Goal: Information Seeking & Learning: Learn about a topic

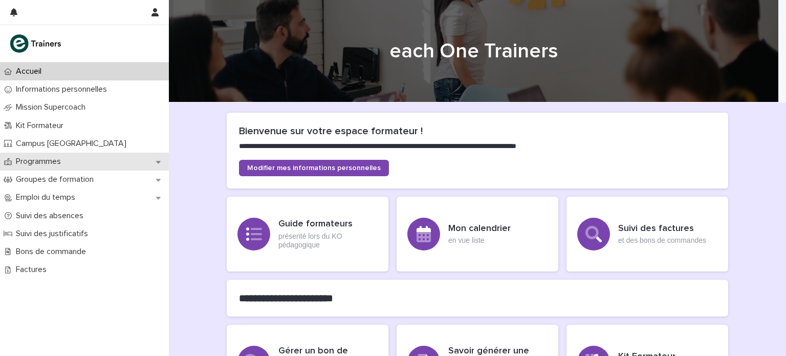
click at [65, 162] on p "Programmes" at bounding box center [40, 162] width 57 height 10
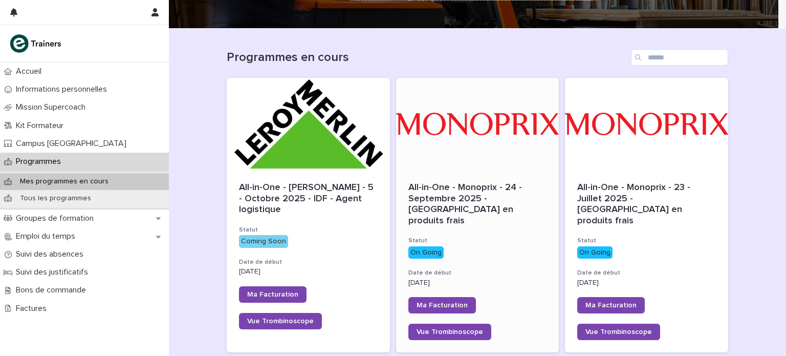
scroll to position [74, 0]
click at [498, 155] on div at bounding box center [477, 124] width 163 height 92
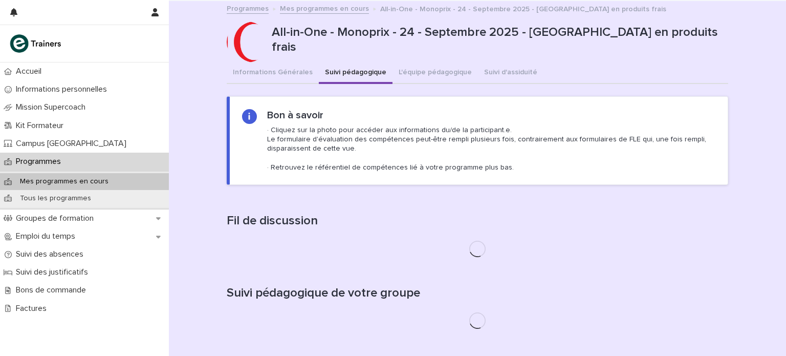
click at [364, 71] on button "Suivi pédagogique" at bounding box center [356, 72] width 74 height 21
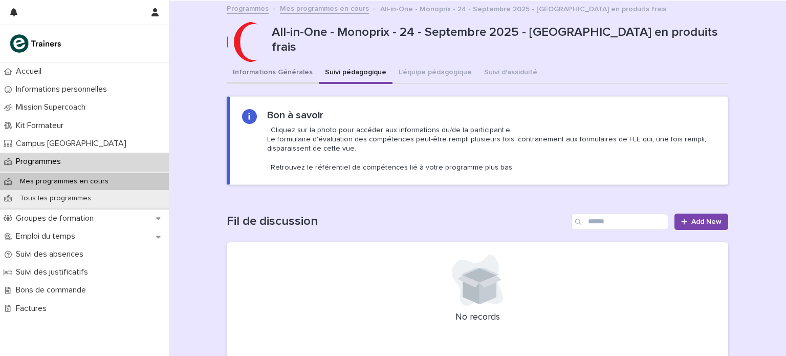
click at [291, 75] on button "Informations Générales" at bounding box center [273, 72] width 92 height 21
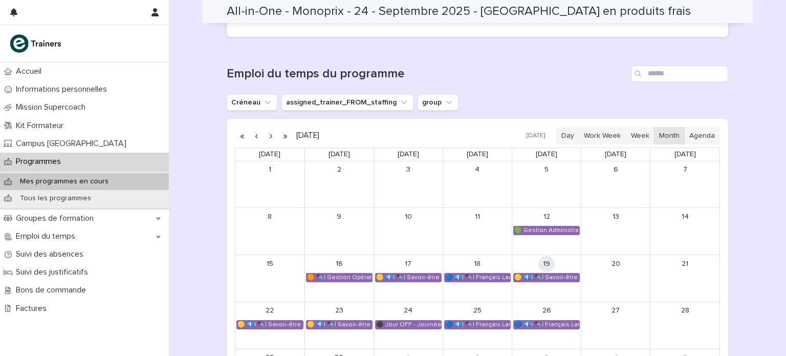
scroll to position [654, 0]
click at [305, 95] on button "assigned_trainer_FROM_staffing" at bounding box center [347, 103] width 132 height 16
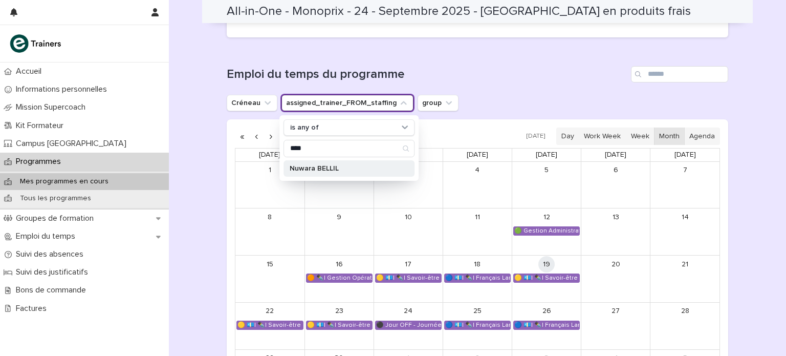
type input "****"
click at [318, 165] on p "Nuwara BELLIL" at bounding box center [344, 168] width 108 height 7
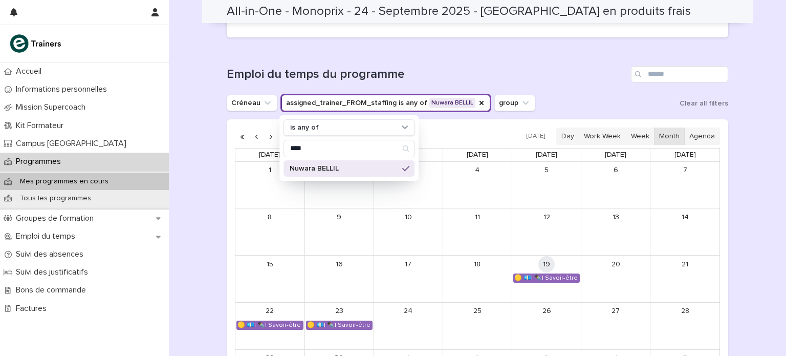
click at [555, 67] on h1 "Emploi du temps du programme" at bounding box center [427, 74] width 400 height 15
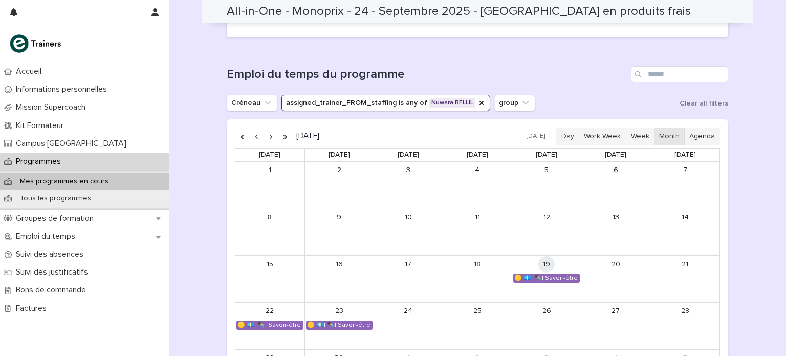
scroll to position [778, 0]
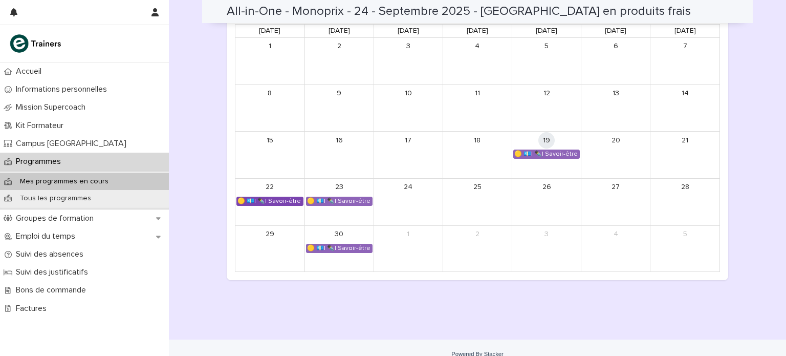
click at [285, 197] on div "🟡 💶| ✒️| Savoir-être métier - Collaboration et dynamique d'équipe dans un espac…" at bounding box center [270, 201] width 66 height 8
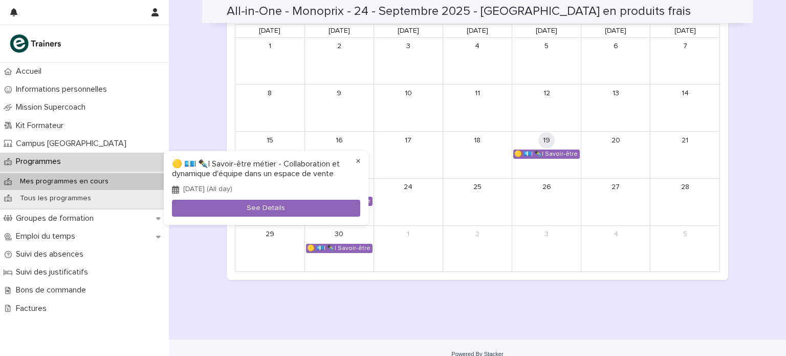
click at [357, 163] on button "×" at bounding box center [358, 161] width 12 height 12
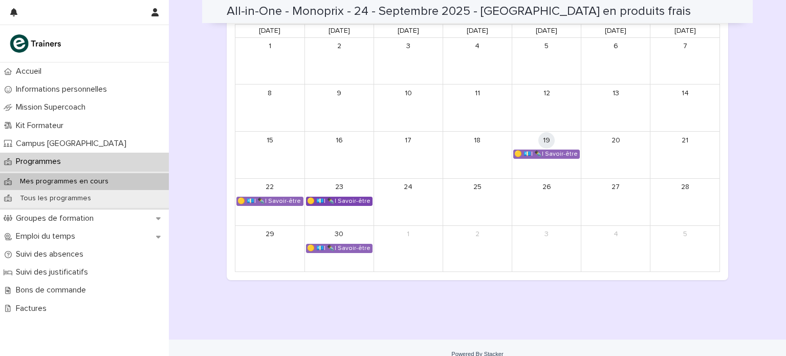
click at [340, 197] on div "🟡 💶| ✒️| Savoir-être métier - Collaboration et dynamique d'équipe dans un espac…" at bounding box center [338, 201] width 65 height 8
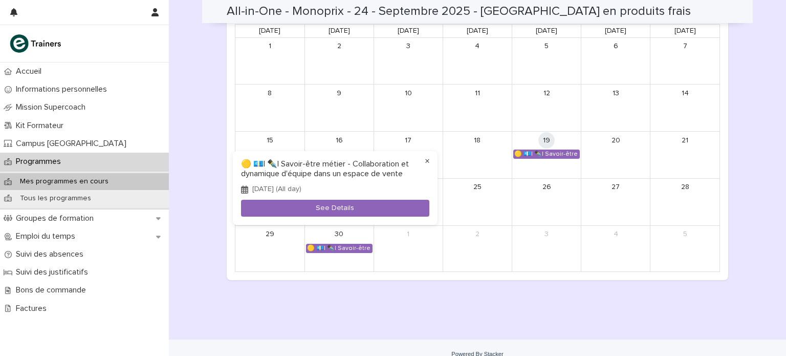
click at [426, 162] on button "×" at bounding box center [427, 161] width 12 height 12
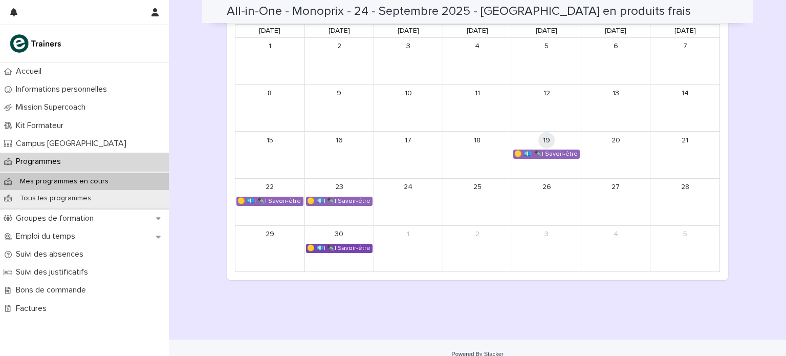
click at [353, 244] on link "🟡 💶| ✒️| Savoir-être métier - Gestion du stress et des imprévus dans un espace …" at bounding box center [339, 248] width 67 height 9
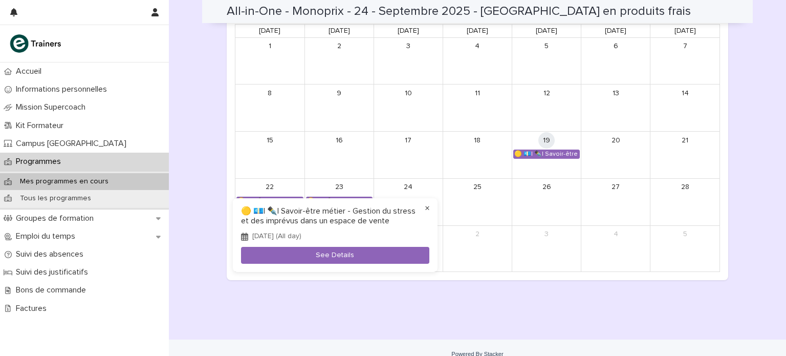
click at [426, 210] on button "×" at bounding box center [427, 208] width 12 height 12
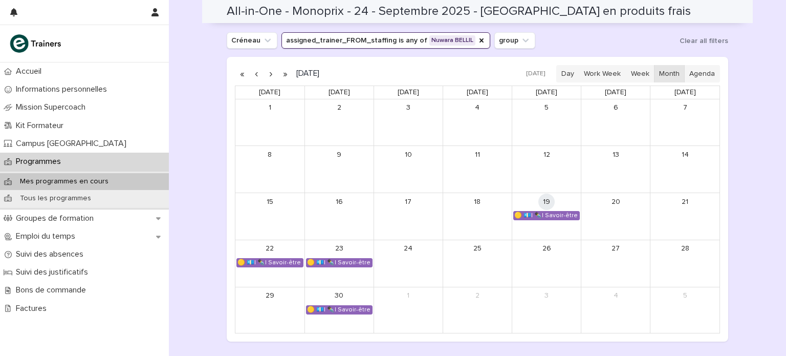
scroll to position [716, 0]
click at [266, 65] on button "button" at bounding box center [270, 73] width 14 height 16
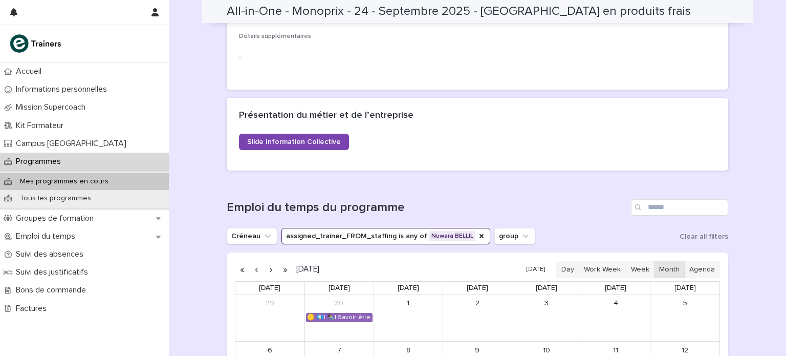
scroll to position [731, 0]
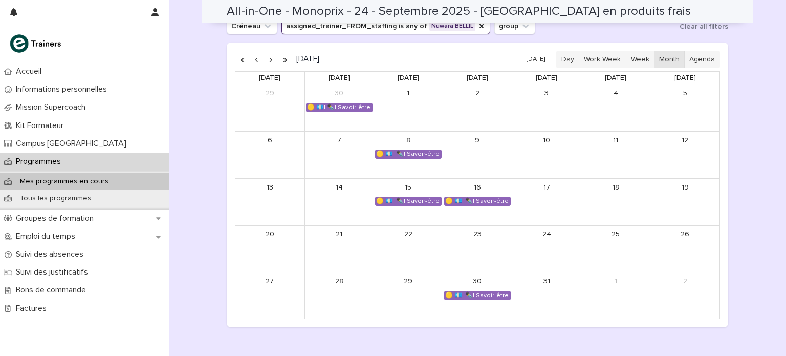
click at [249, 51] on button "button" at bounding box center [256, 59] width 14 height 16
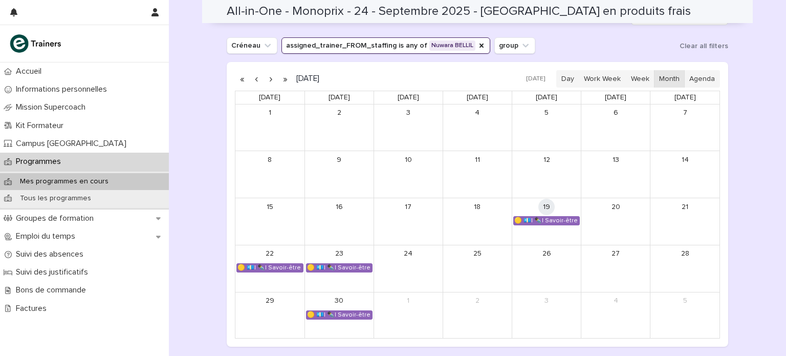
scroll to position [703, 0]
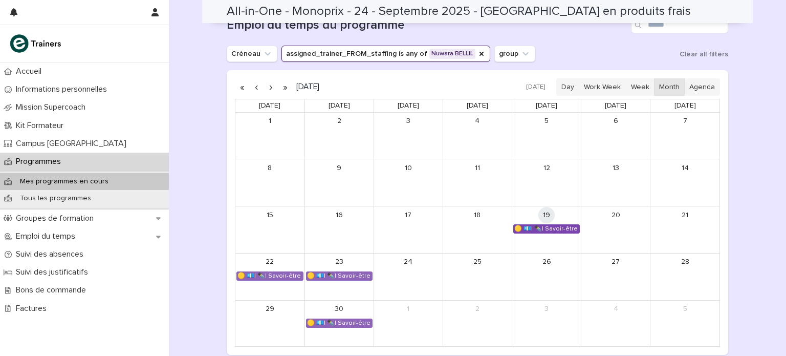
click at [536, 225] on div "🟡 💶| ✒️| Savoir-être métier - Mobilisation et valorisation de ses forces et tal…" at bounding box center [546, 229] width 65 height 8
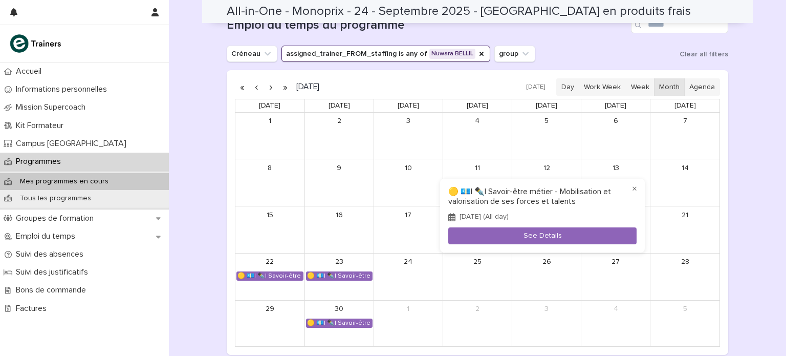
click at [583, 29] on div at bounding box center [393, 178] width 786 height 356
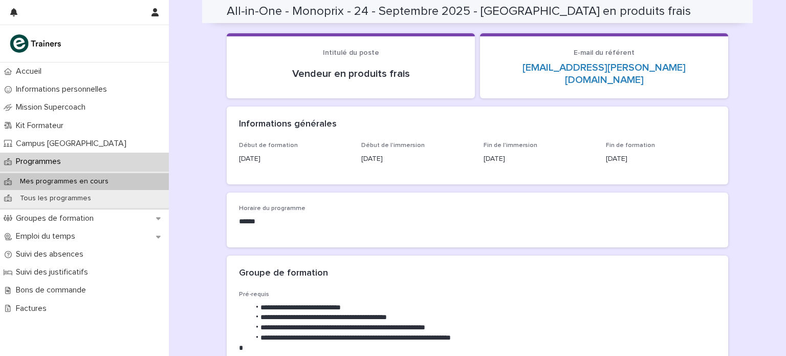
scroll to position [0, 0]
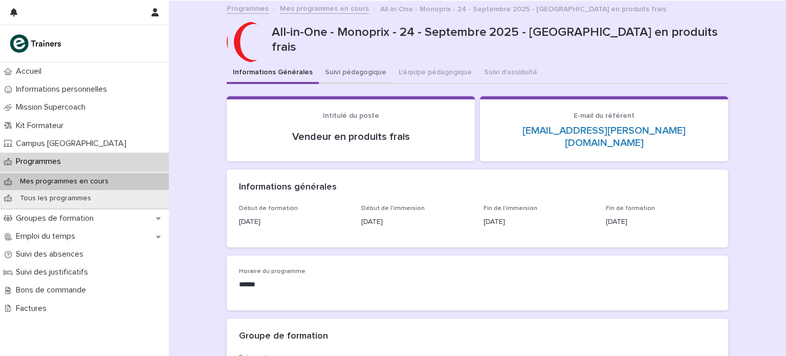
click at [356, 74] on button "Suivi pédagogique" at bounding box center [356, 72] width 74 height 21
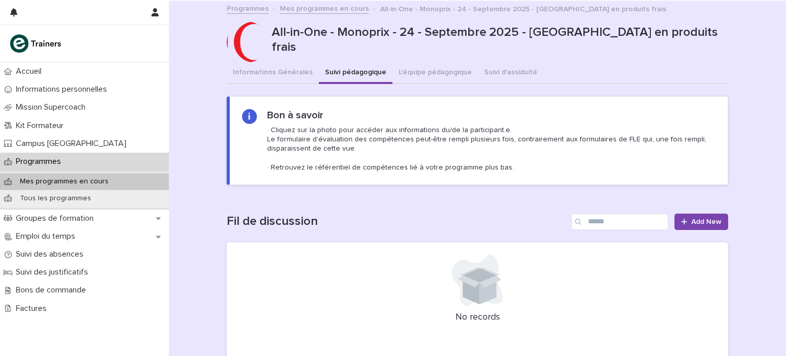
click at [319, 62] on button "Suivi pédagogique" at bounding box center [356, 72] width 74 height 21
